Goal: Information Seeking & Learning: Learn about a topic

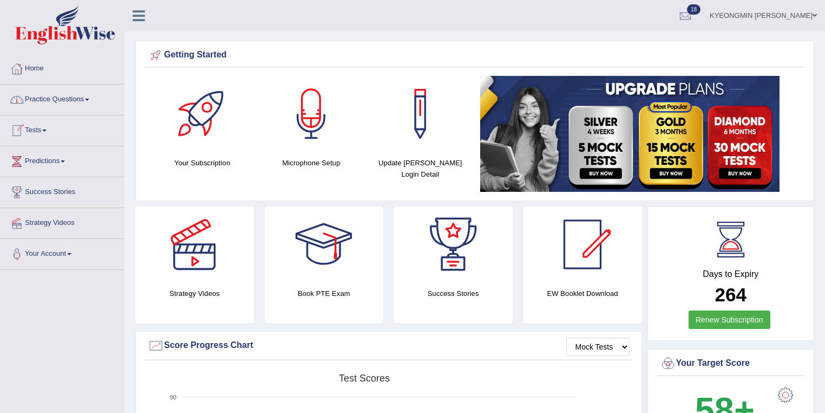
click at [59, 101] on link "Practice Questions" at bounding box center [62, 97] width 123 height 27
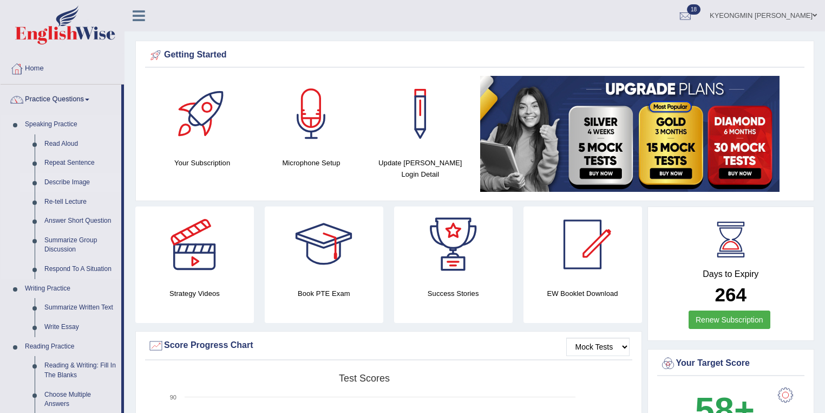
click at [67, 181] on link "Describe Image" at bounding box center [81, 182] width 82 height 19
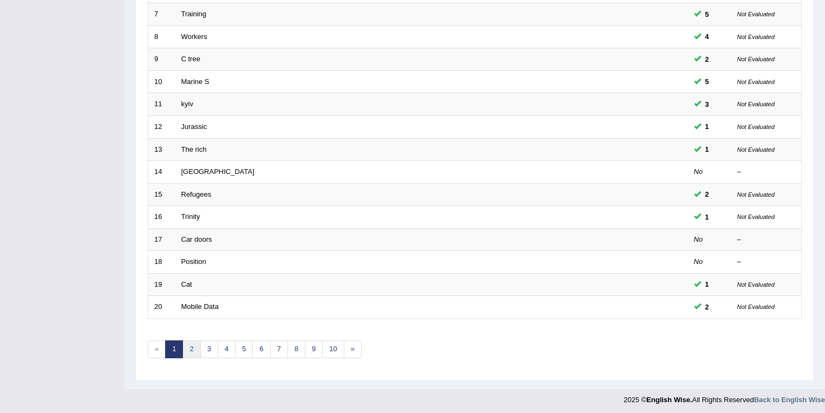
click at [191, 349] on link "2" at bounding box center [192, 349] width 18 height 18
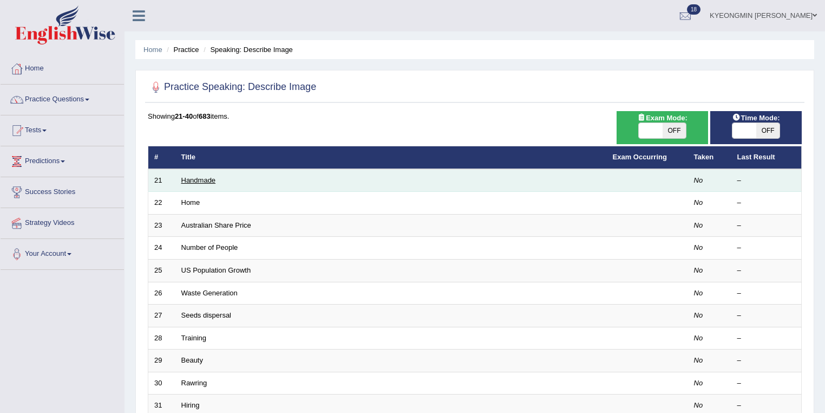
click at [188, 178] on link "Handmade" at bounding box center [198, 180] width 35 height 8
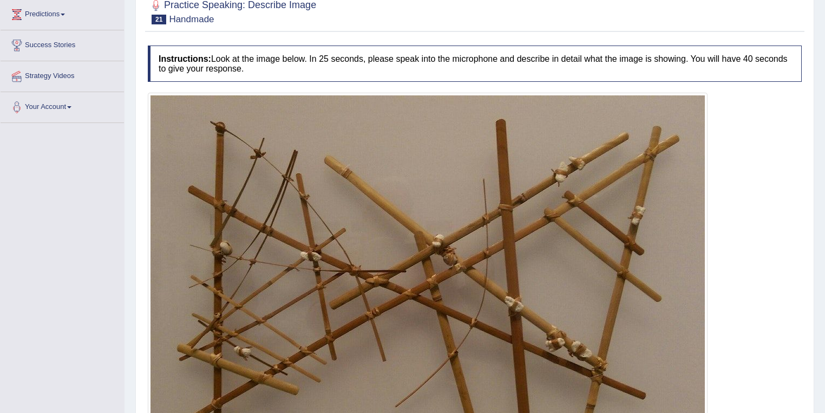
scroll to position [128, 0]
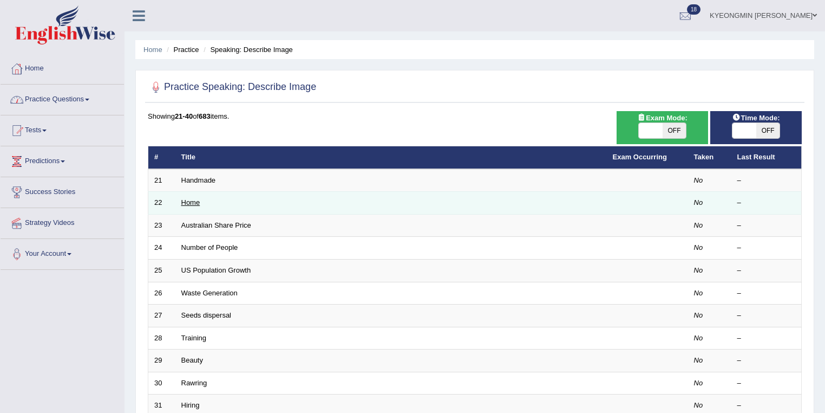
click at [198, 199] on link "Home" at bounding box center [190, 202] width 19 height 8
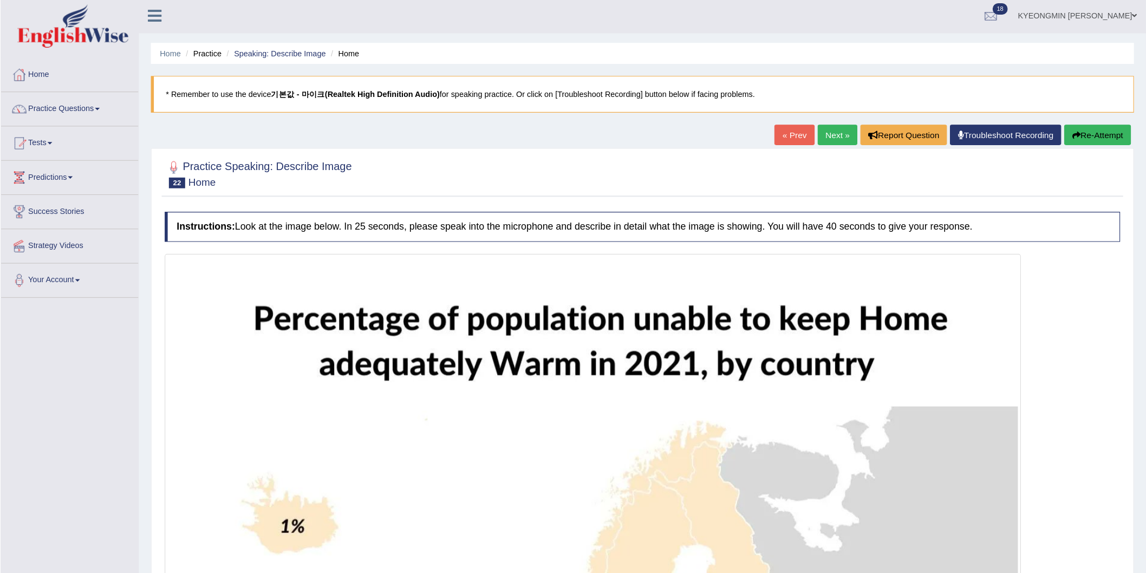
scroll to position [2, 0]
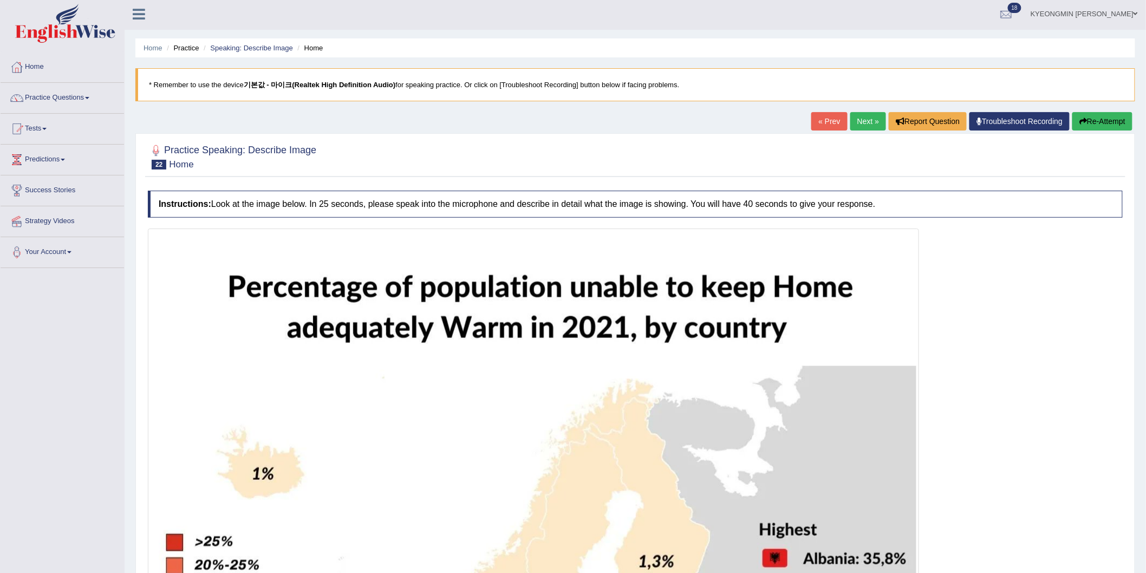
drag, startPoint x: 831, startPoint y: 1, endPoint x: 707, endPoint y: 164, distance: 204.8
click at [707, 164] on div at bounding box center [635, 156] width 975 height 33
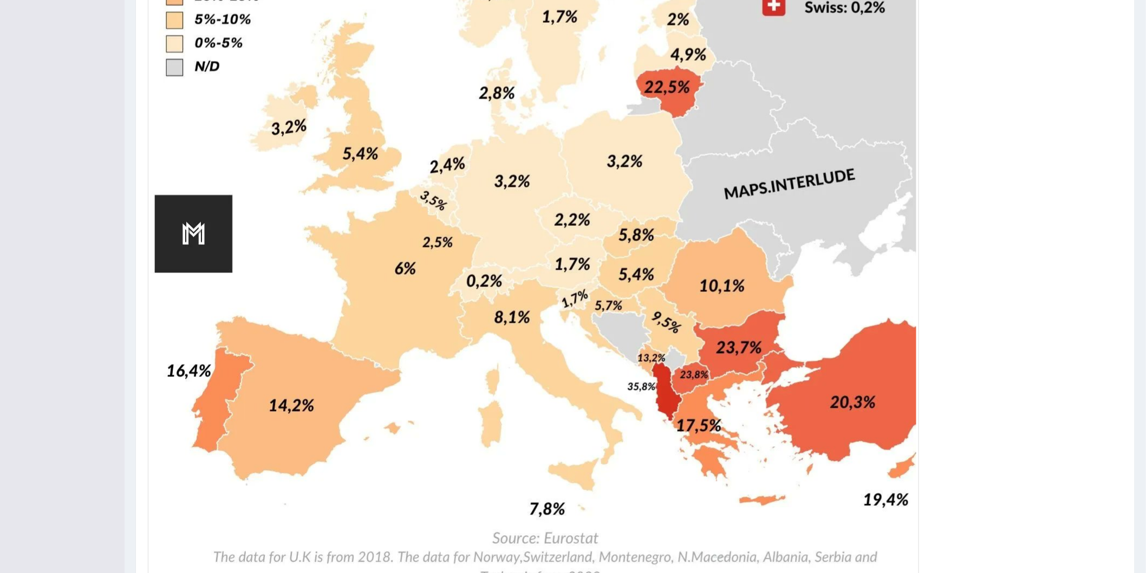
scroll to position [597, 0]
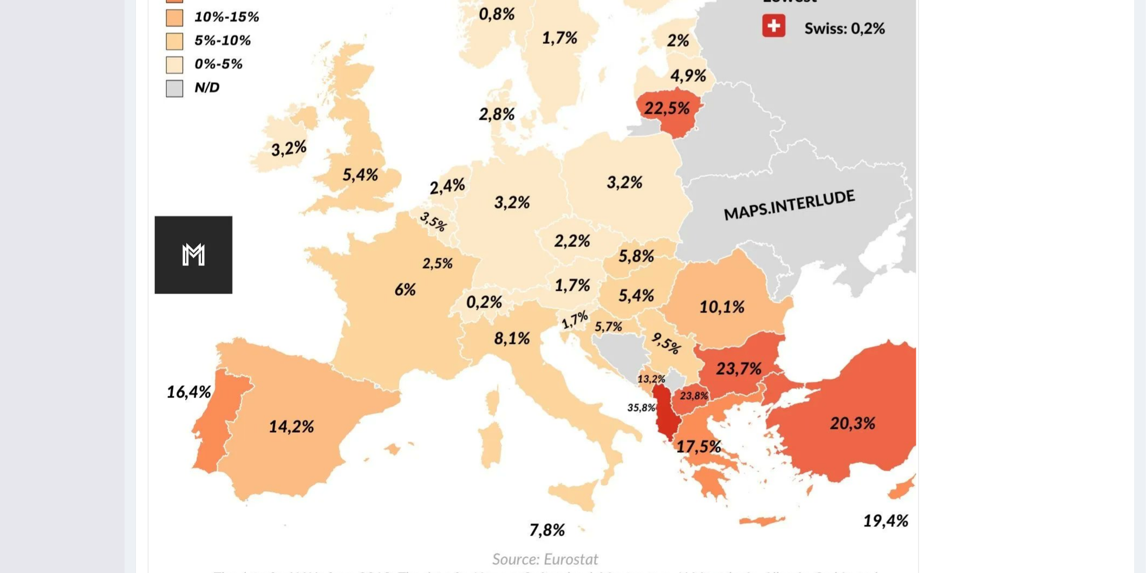
click at [564, 10] on img at bounding box center [534, 122] width 766 height 972
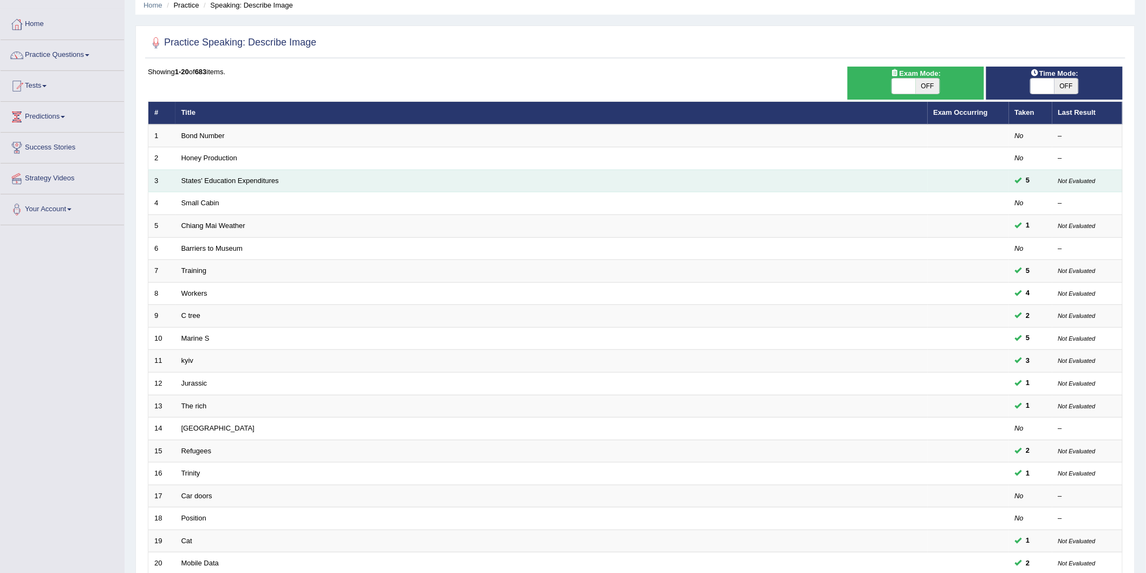
scroll to position [23, 0]
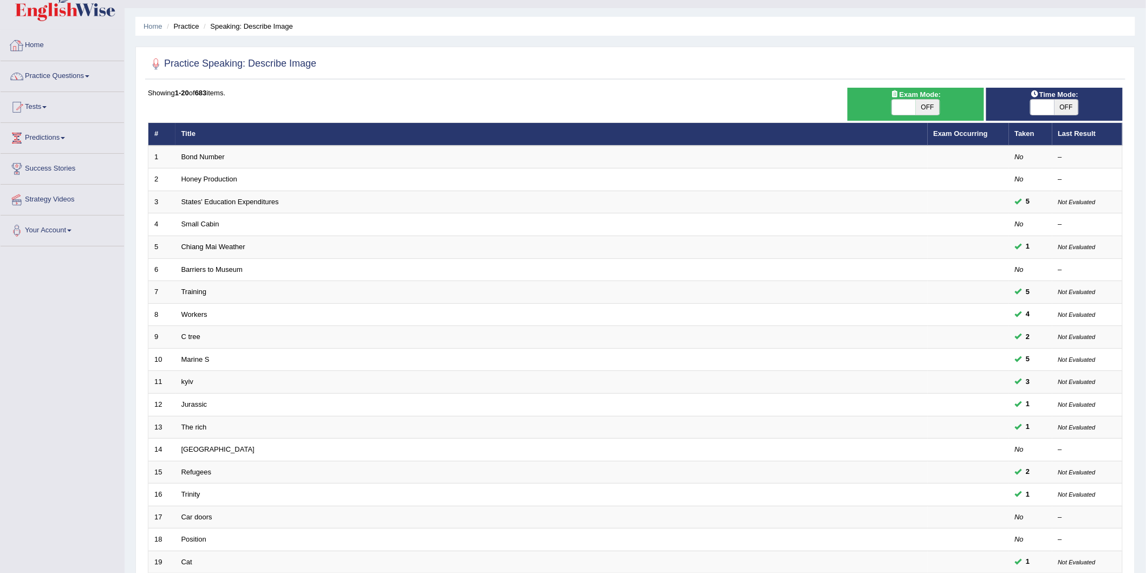
click at [62, 77] on link "Practice Questions" at bounding box center [62, 74] width 123 height 27
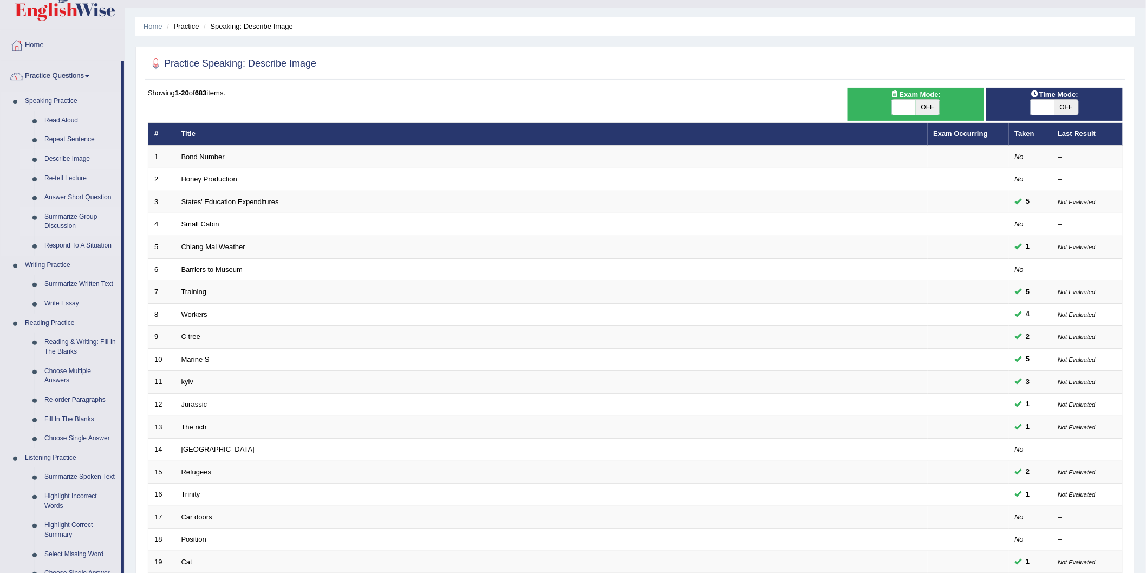
click at [85, 216] on link "Summarize Group Discussion" at bounding box center [81, 221] width 82 height 29
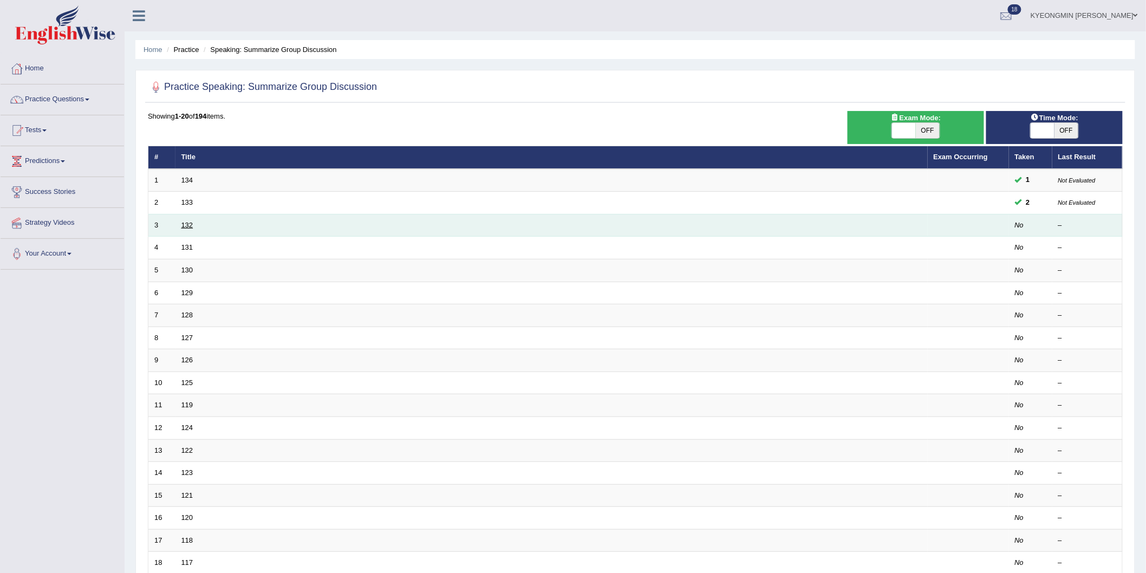
click at [186, 221] on link "132" at bounding box center [187, 225] width 12 height 8
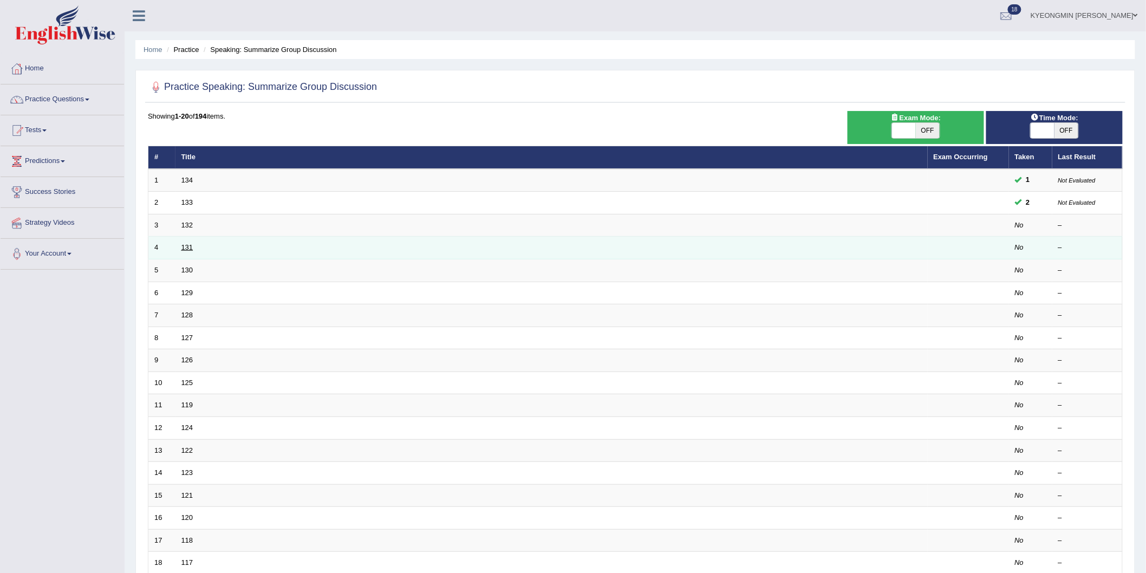
click at [187, 244] on link "131" at bounding box center [187, 247] width 12 height 8
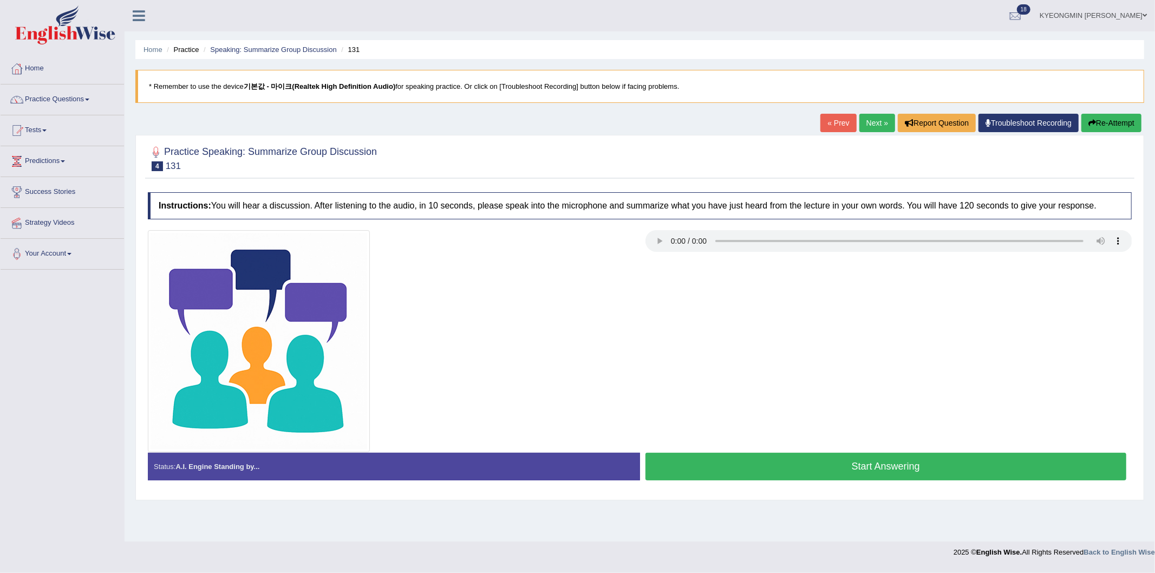
click at [775, 462] on button "Start Answering" at bounding box center [886, 467] width 481 height 28
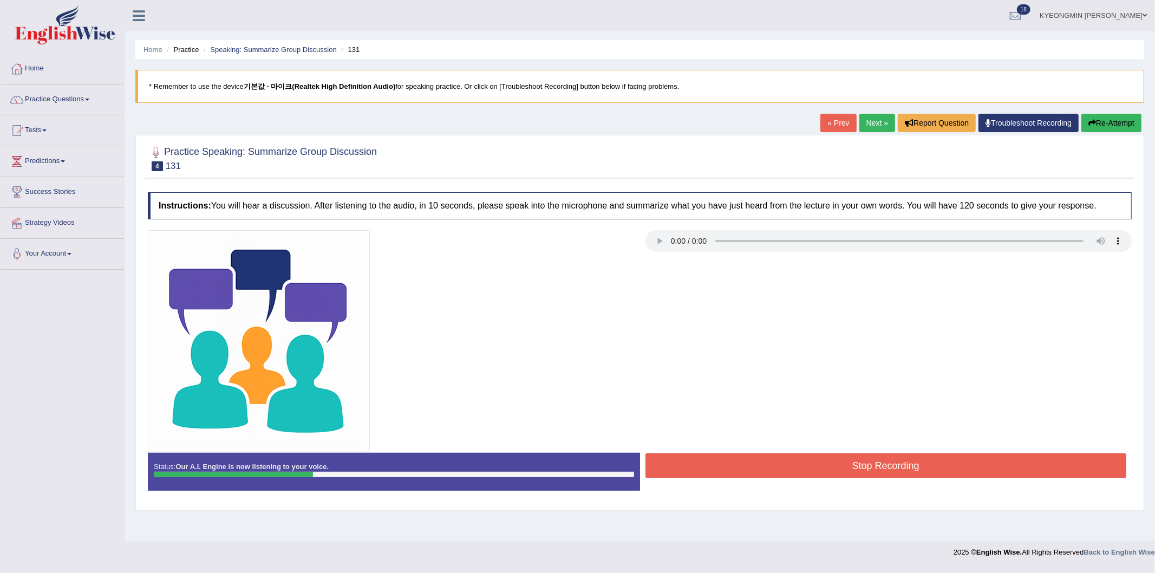
click at [827, 462] on button "Stop Recording" at bounding box center [886, 465] width 481 height 25
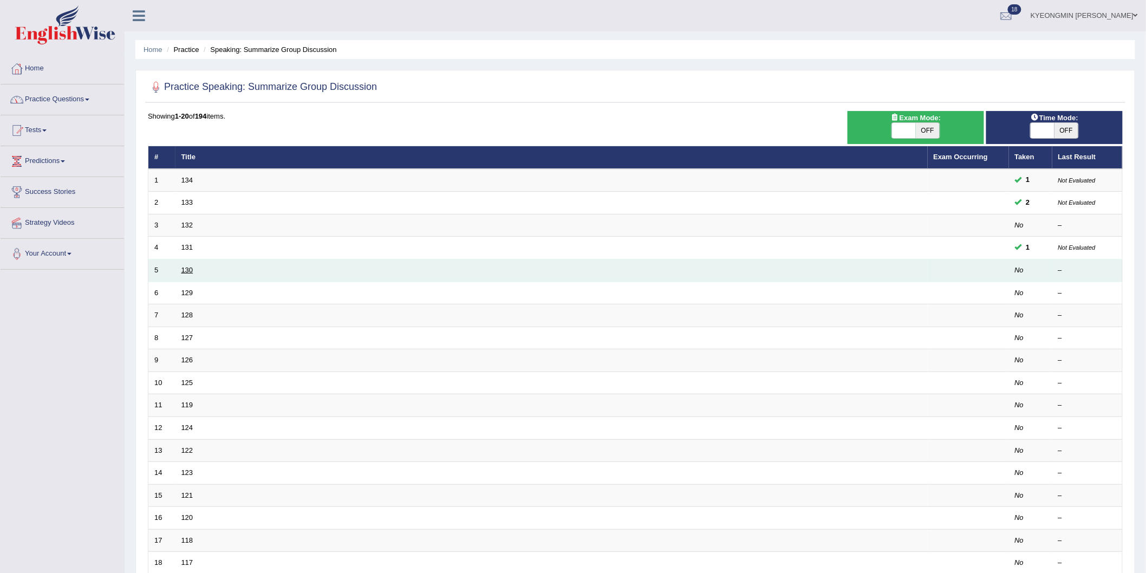
click at [191, 267] on link "130" at bounding box center [187, 270] width 12 height 8
